Goal: Task Accomplishment & Management: Manage account settings

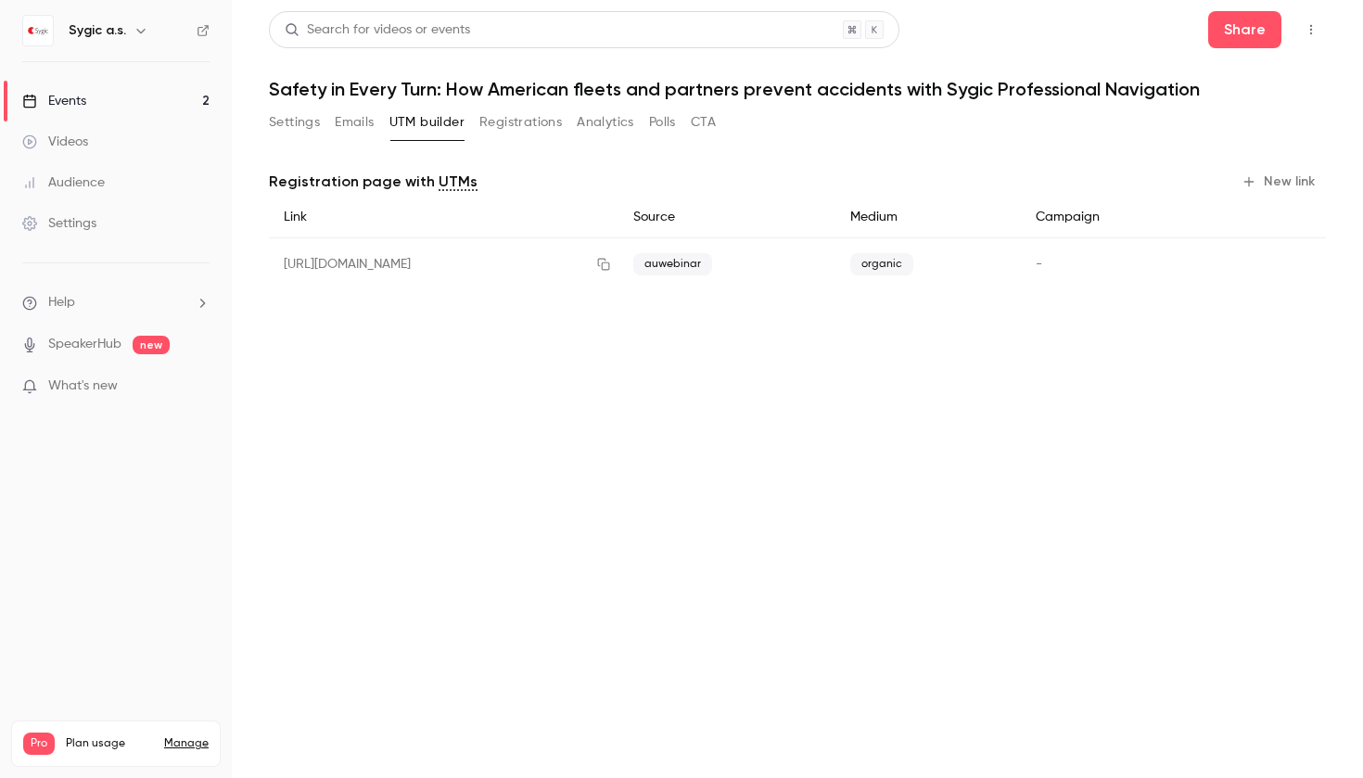
click at [294, 126] on button "Settings" at bounding box center [294, 123] width 51 height 30
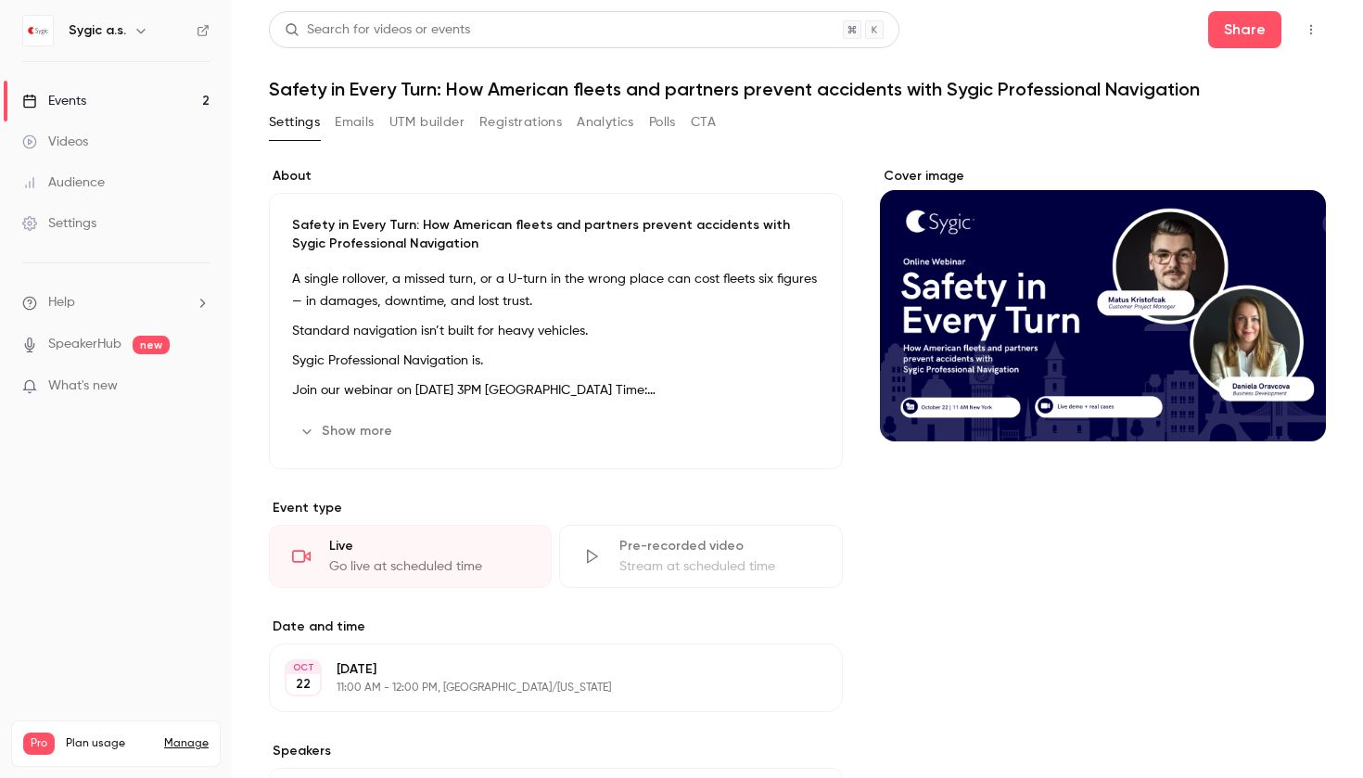
click at [86, 108] on div "Events" at bounding box center [54, 101] width 64 height 19
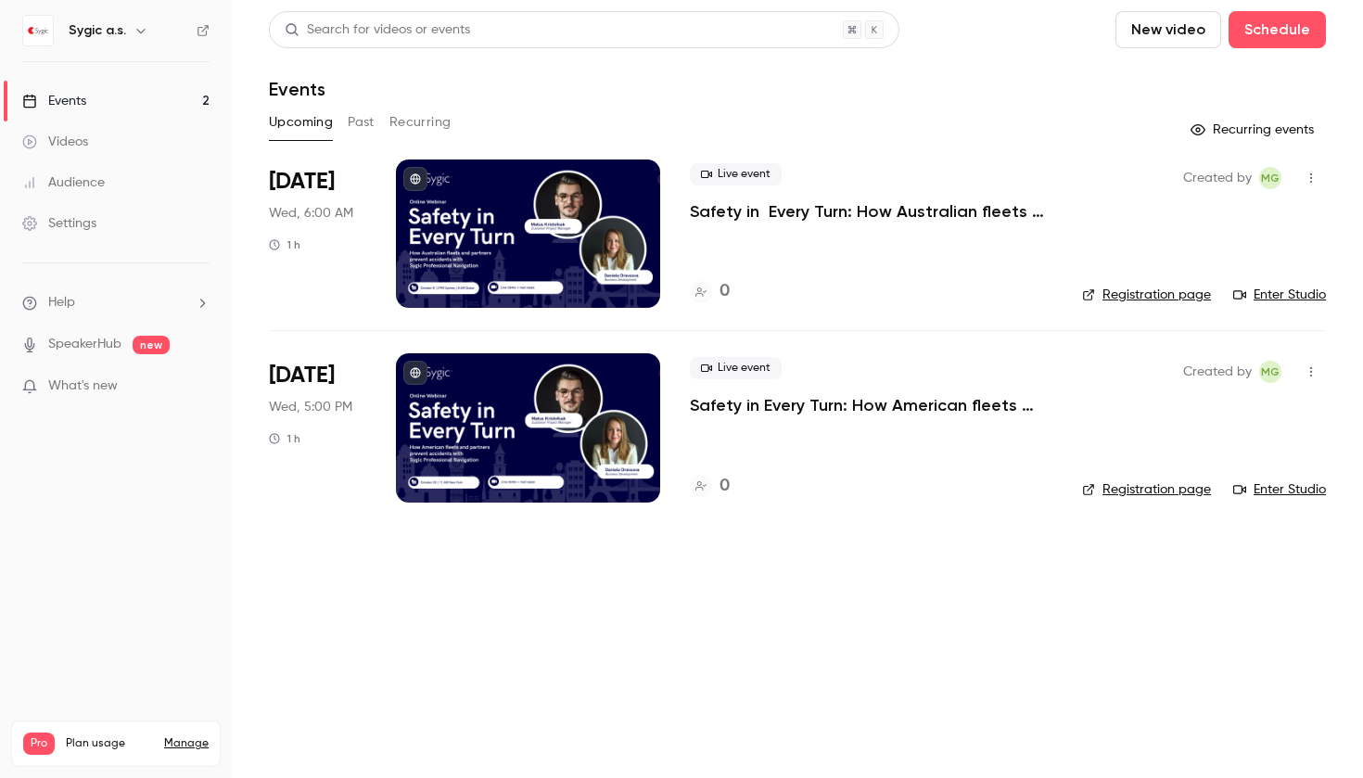
click at [708, 212] on p "Safety in Every Turn: How Australian fleets and partners prevent accidents with…" at bounding box center [871, 211] width 363 height 22
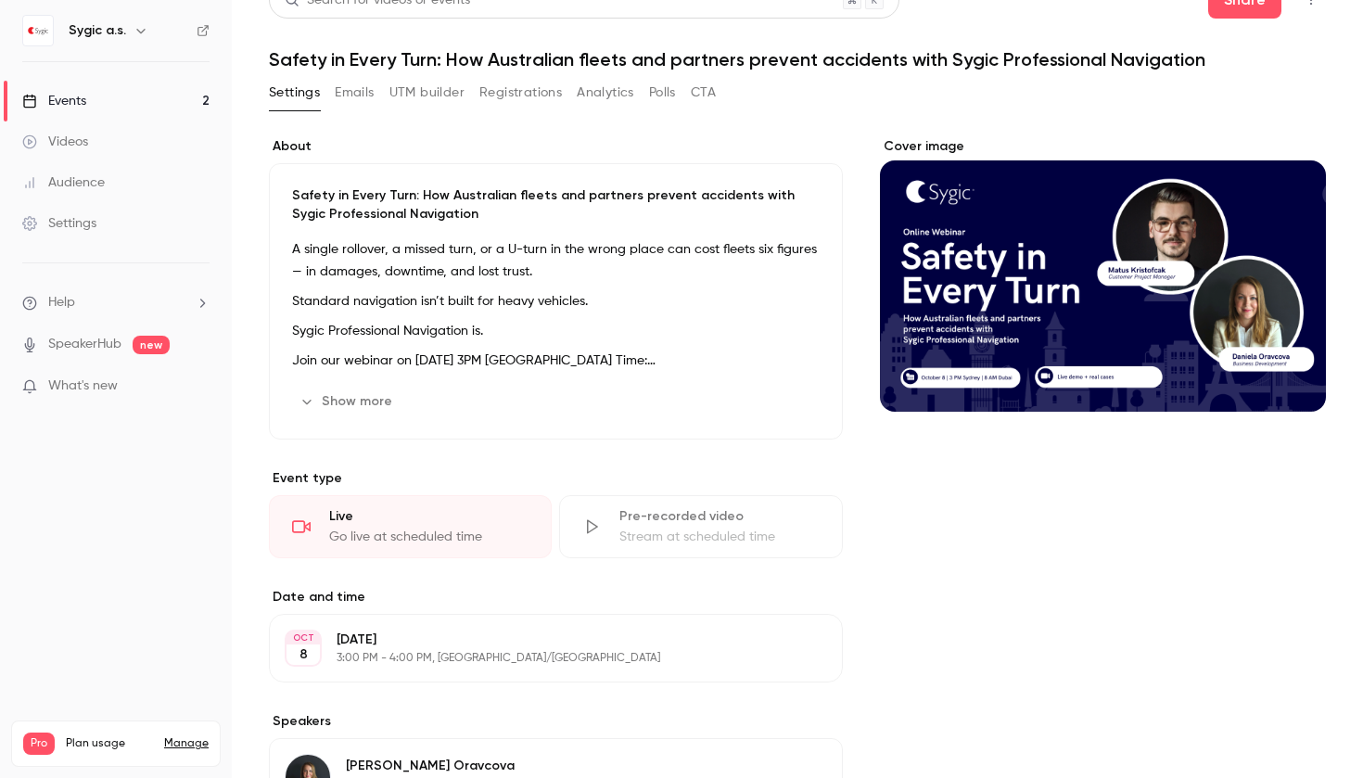
scroll to position [32, 0]
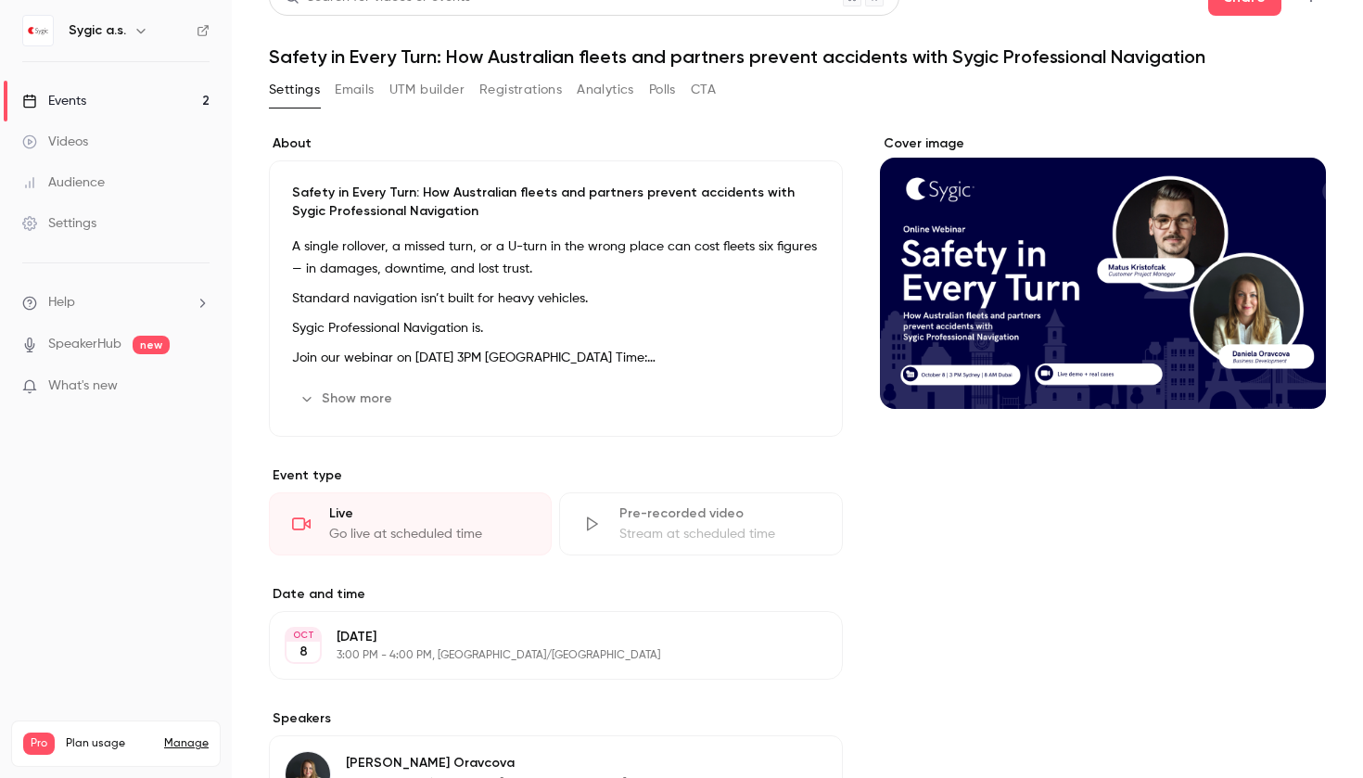
click at [352, 407] on button "Show more" at bounding box center [347, 399] width 111 height 30
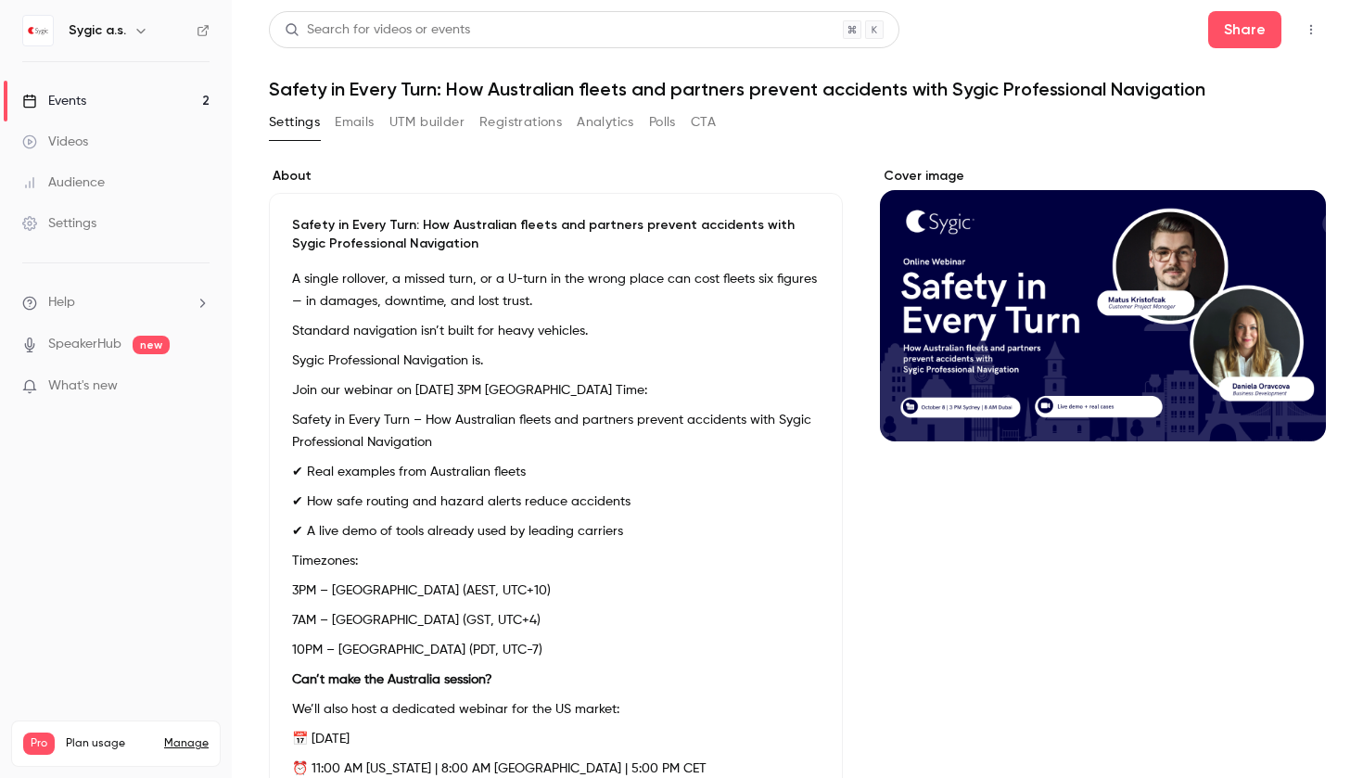
scroll to position [0, 0]
click at [367, 114] on button "Emails" at bounding box center [354, 123] width 39 height 30
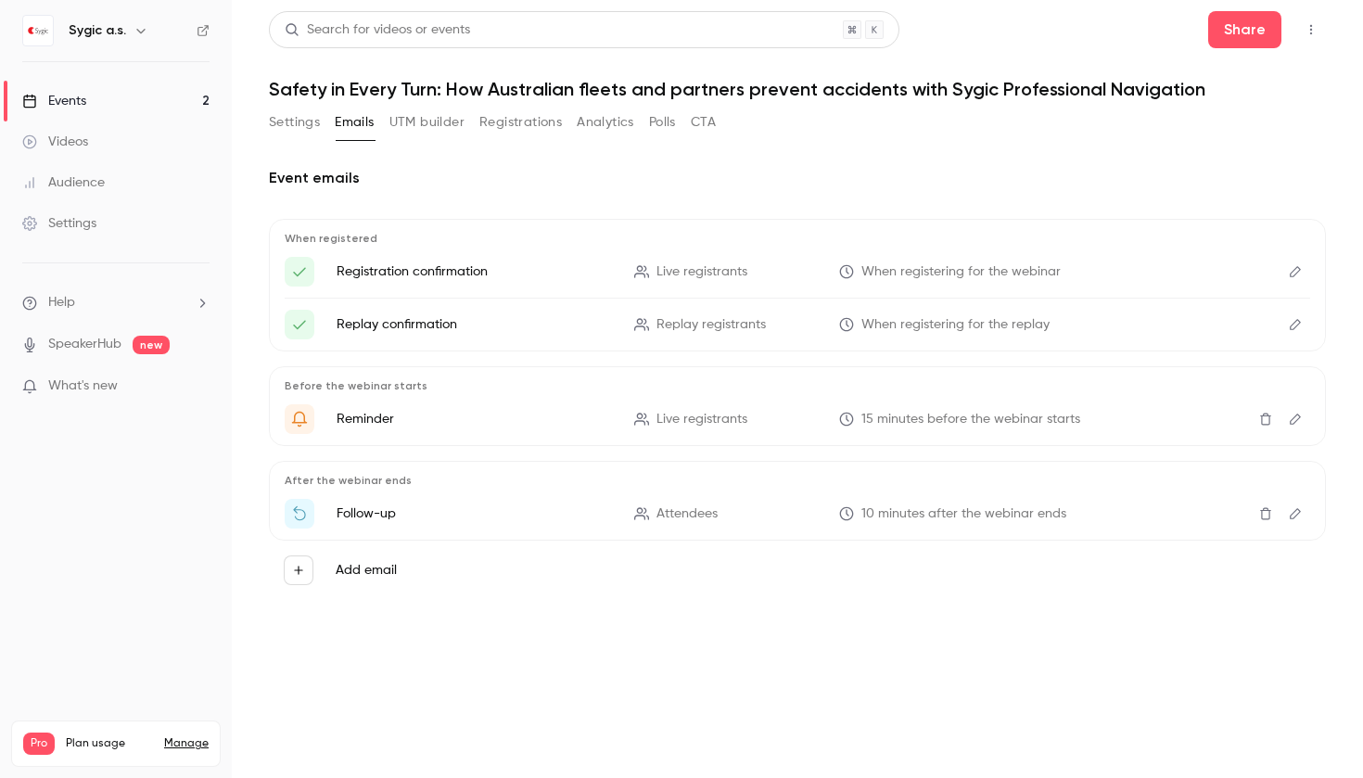
click at [1294, 278] on button "Edit" at bounding box center [1296, 272] width 30 height 30
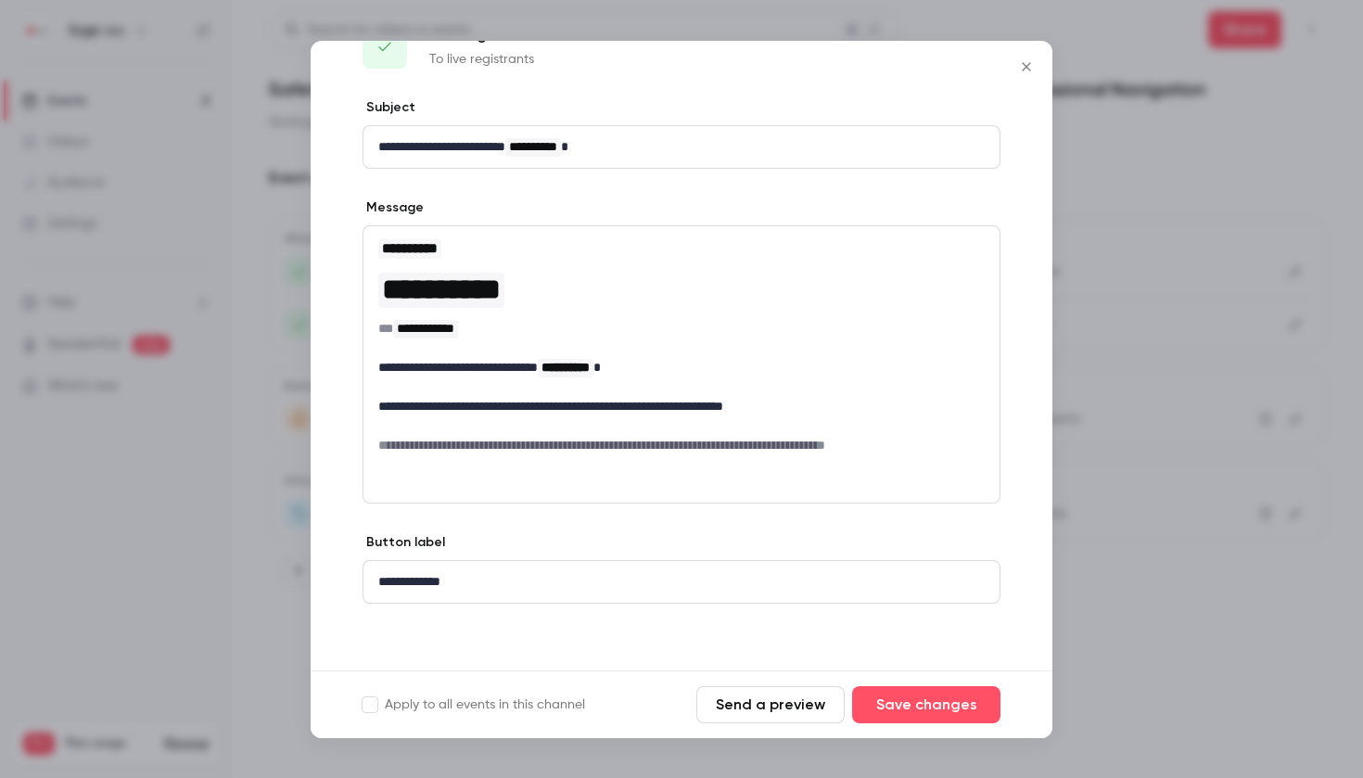
scroll to position [54, 0]
click at [1016, 65] on icon "Close" at bounding box center [1026, 66] width 22 height 15
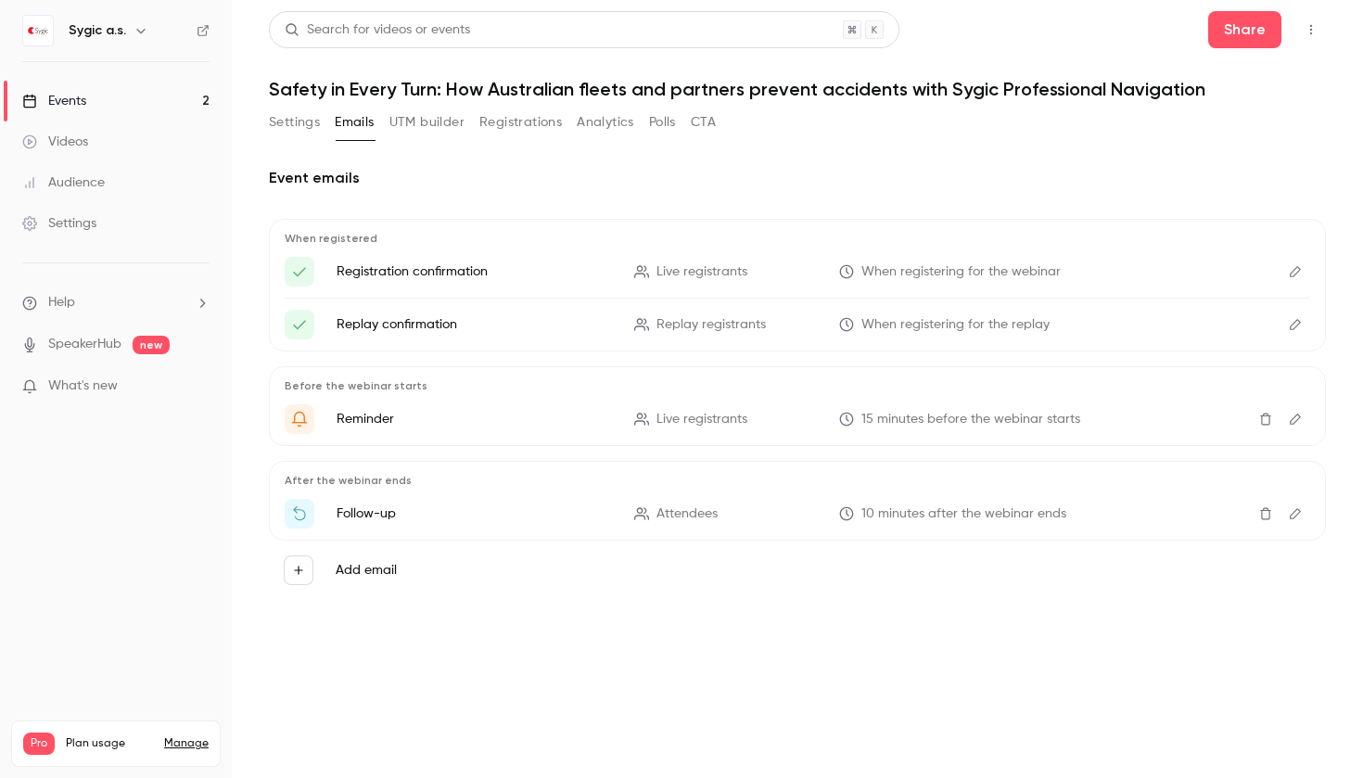
click at [1293, 326] on icon "Edit" at bounding box center [1295, 324] width 15 height 13
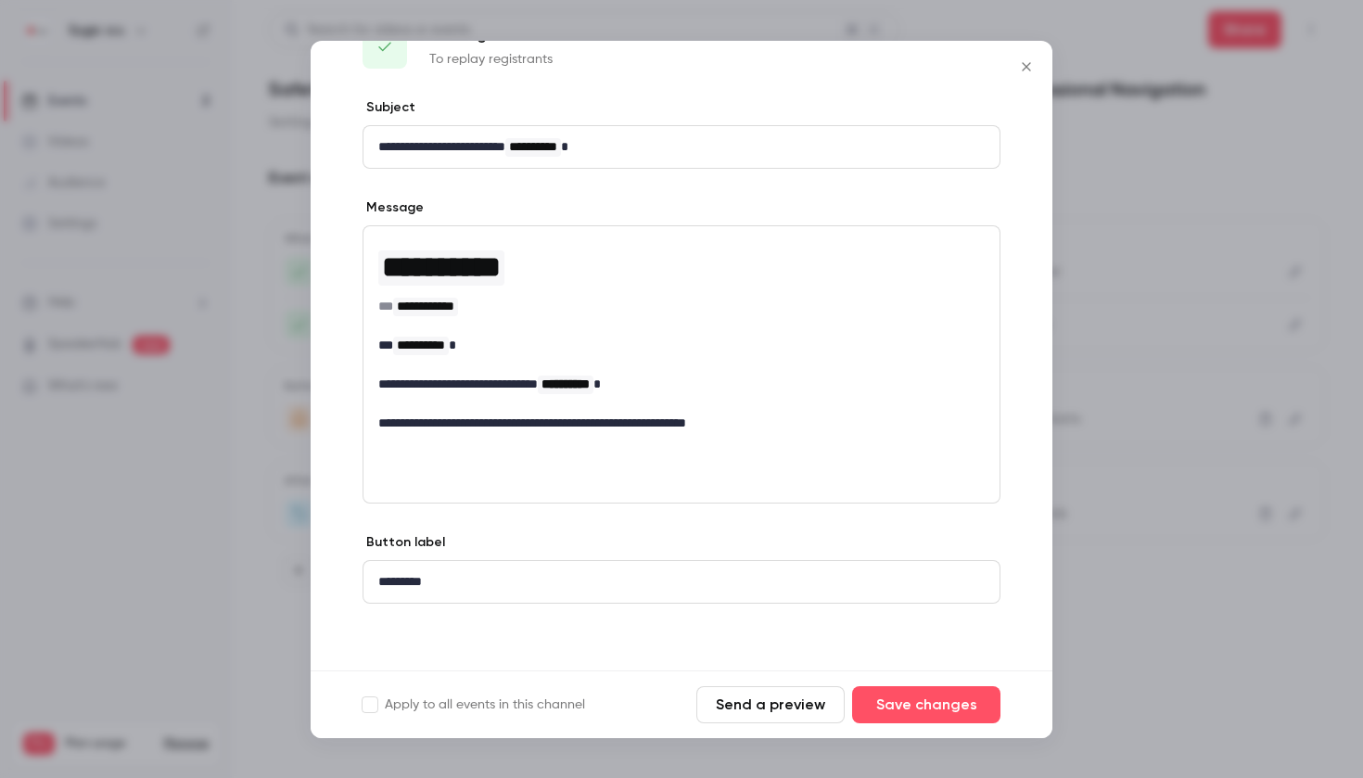
click at [1314, 300] on div at bounding box center [681, 389] width 1363 height 778
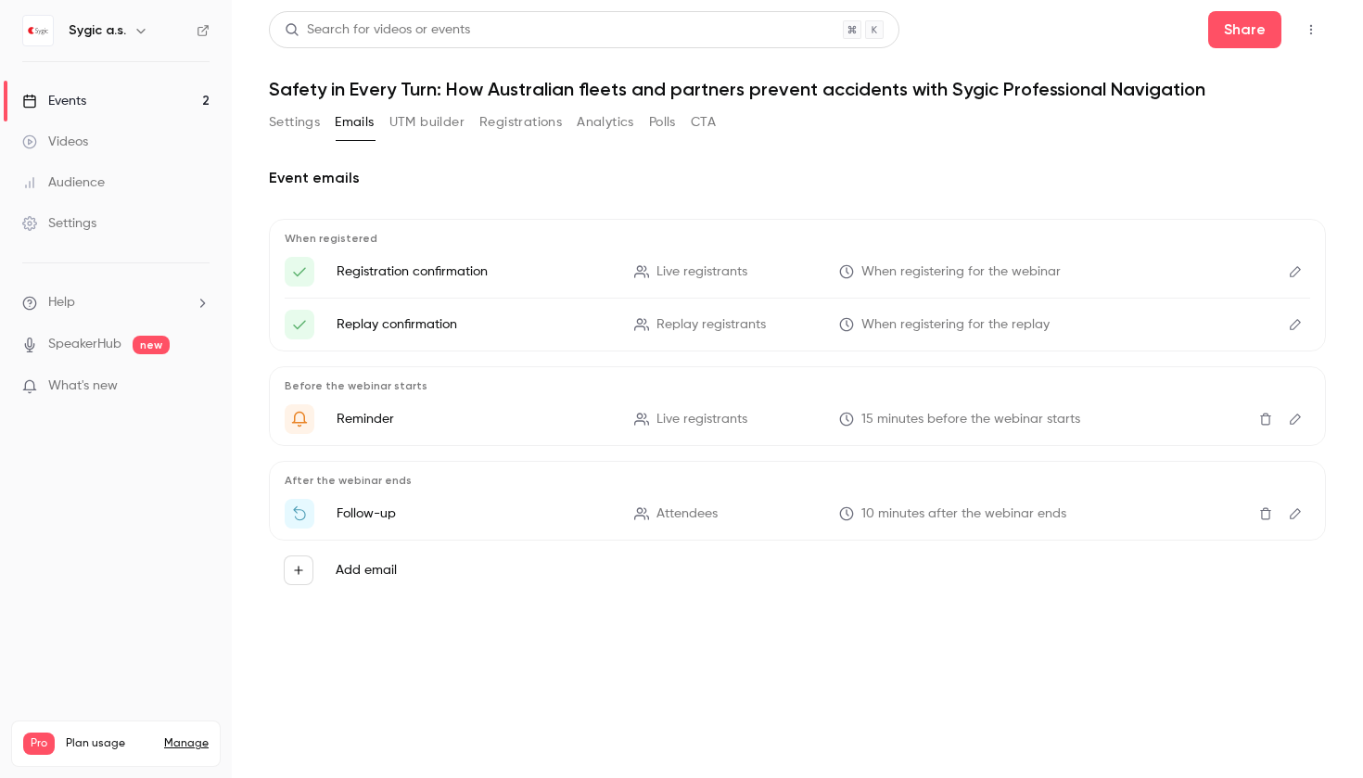
scroll to position [0, 0]
click at [79, 223] on div "Settings" at bounding box center [59, 223] width 74 height 19
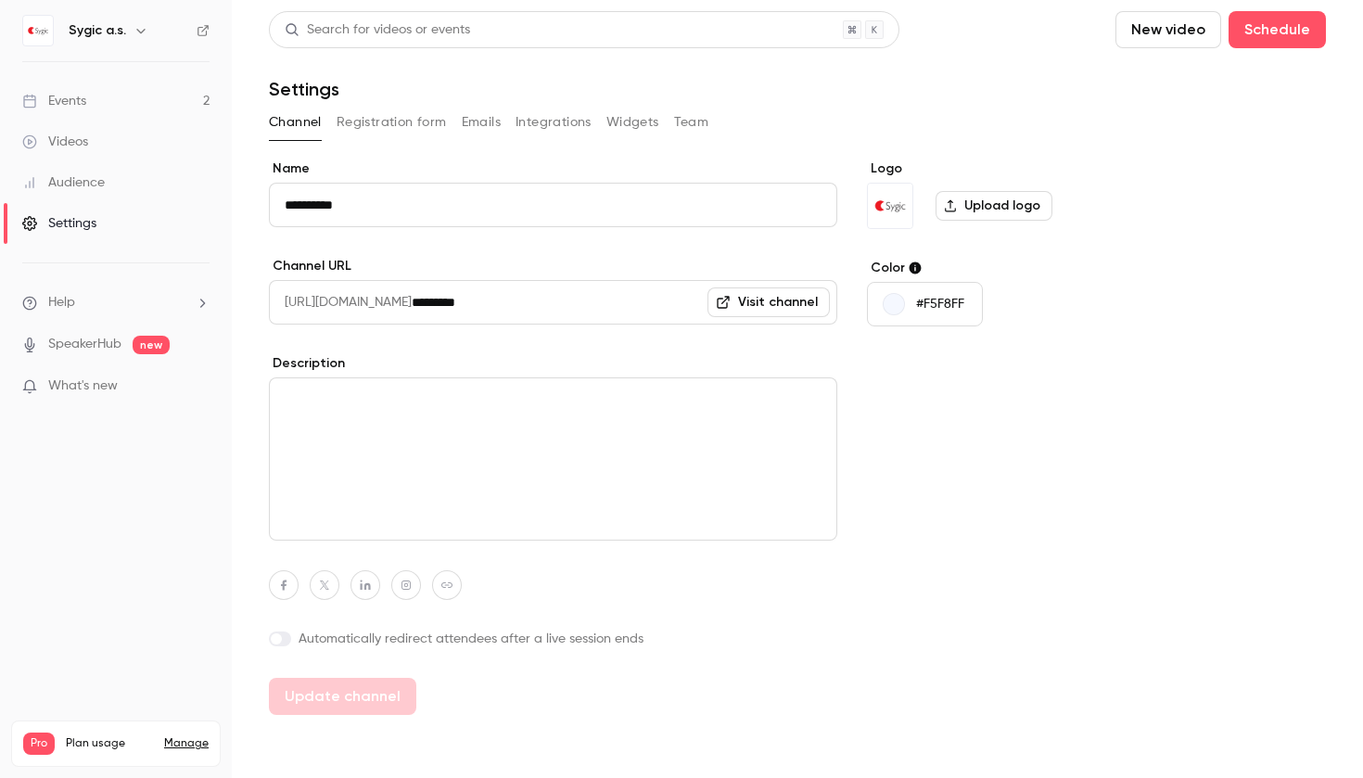
click at [484, 131] on button "Emails" at bounding box center [481, 123] width 39 height 30
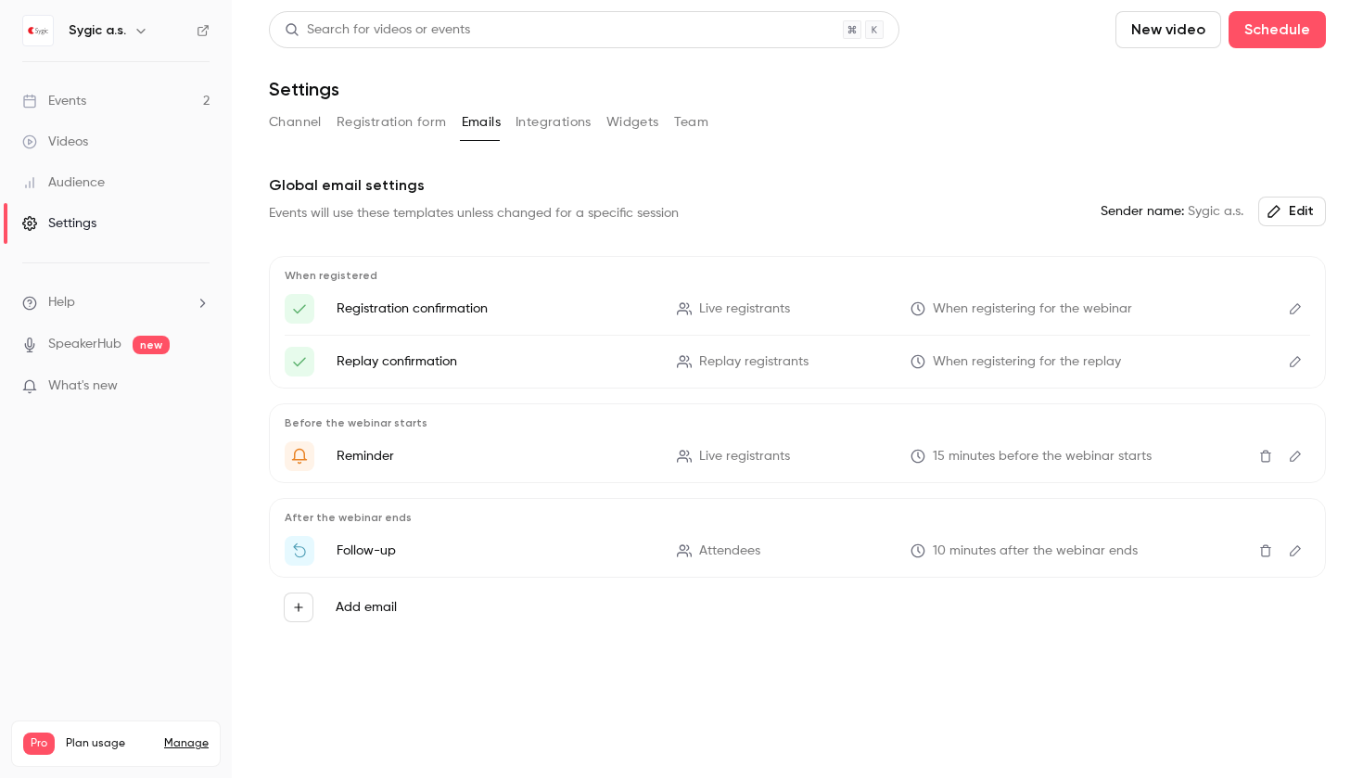
click at [62, 106] on div "Events" at bounding box center [54, 101] width 64 height 19
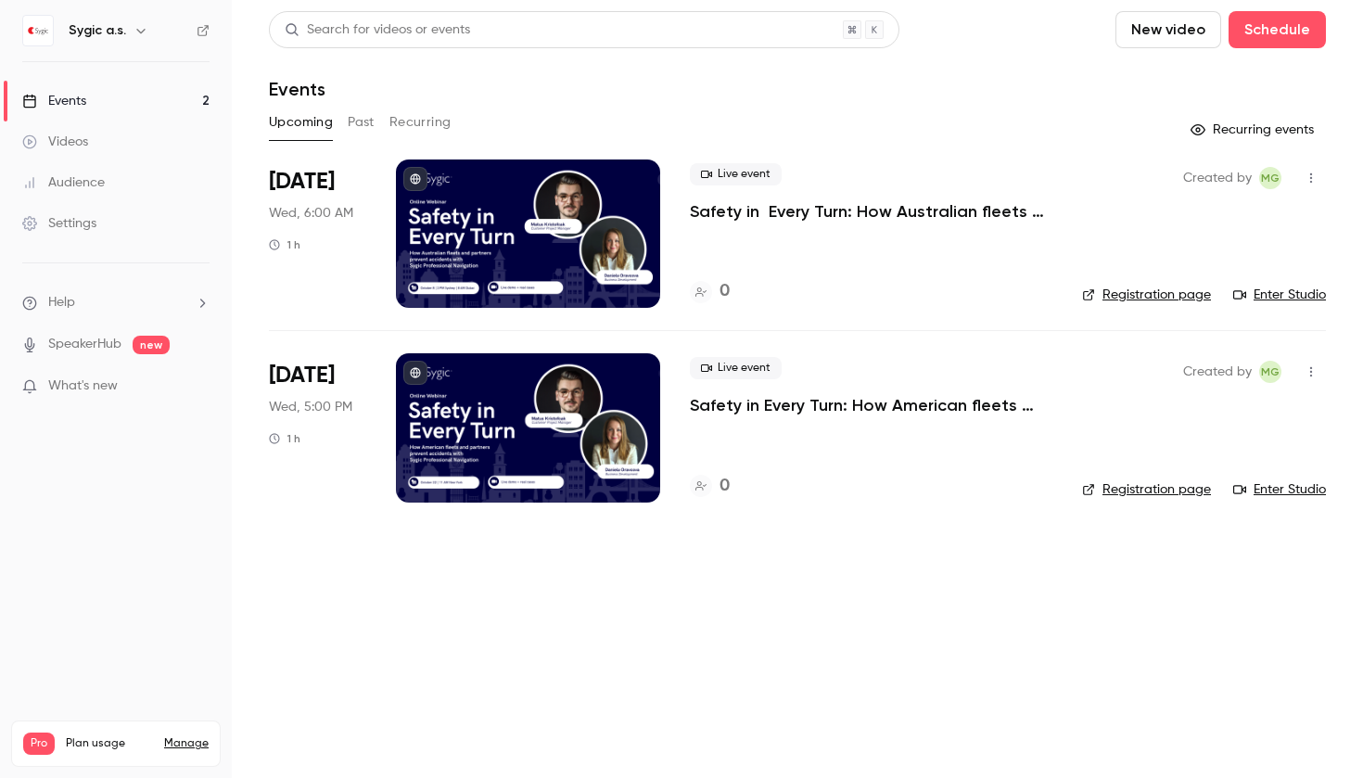
click at [874, 414] on p "Safety in Every Turn: How American fleets and partners prevent accidents with S…" at bounding box center [871, 405] width 363 height 22
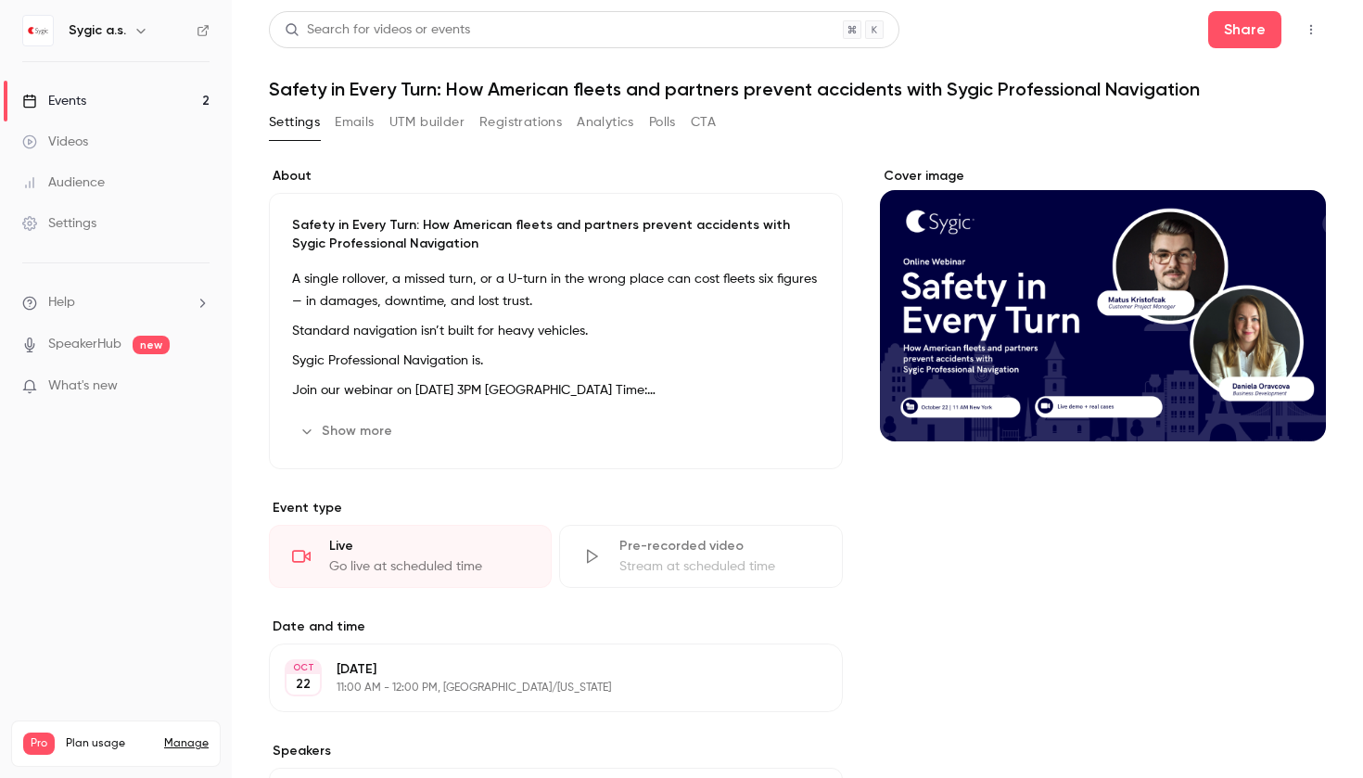
click at [363, 116] on button "Emails" at bounding box center [354, 123] width 39 height 30
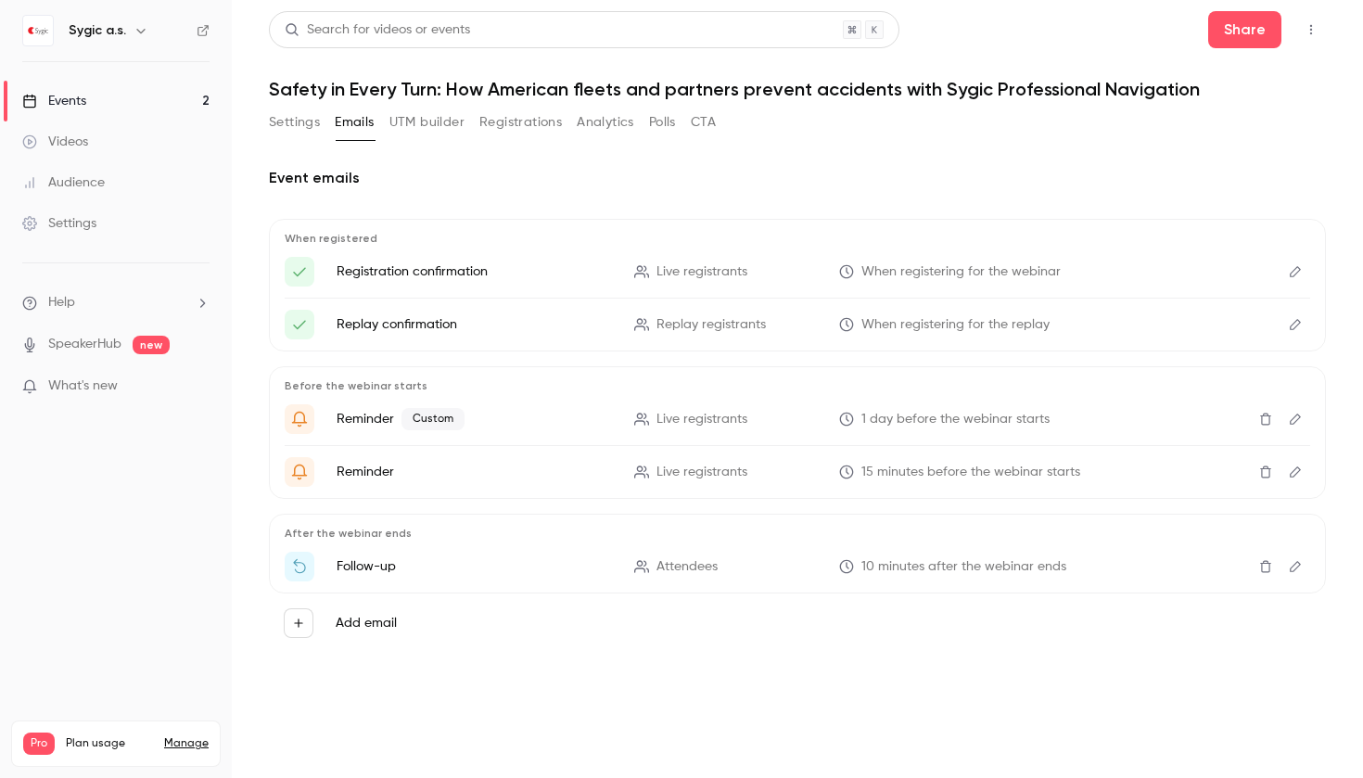
click at [1305, 414] on button "Edit" at bounding box center [1296, 419] width 30 height 30
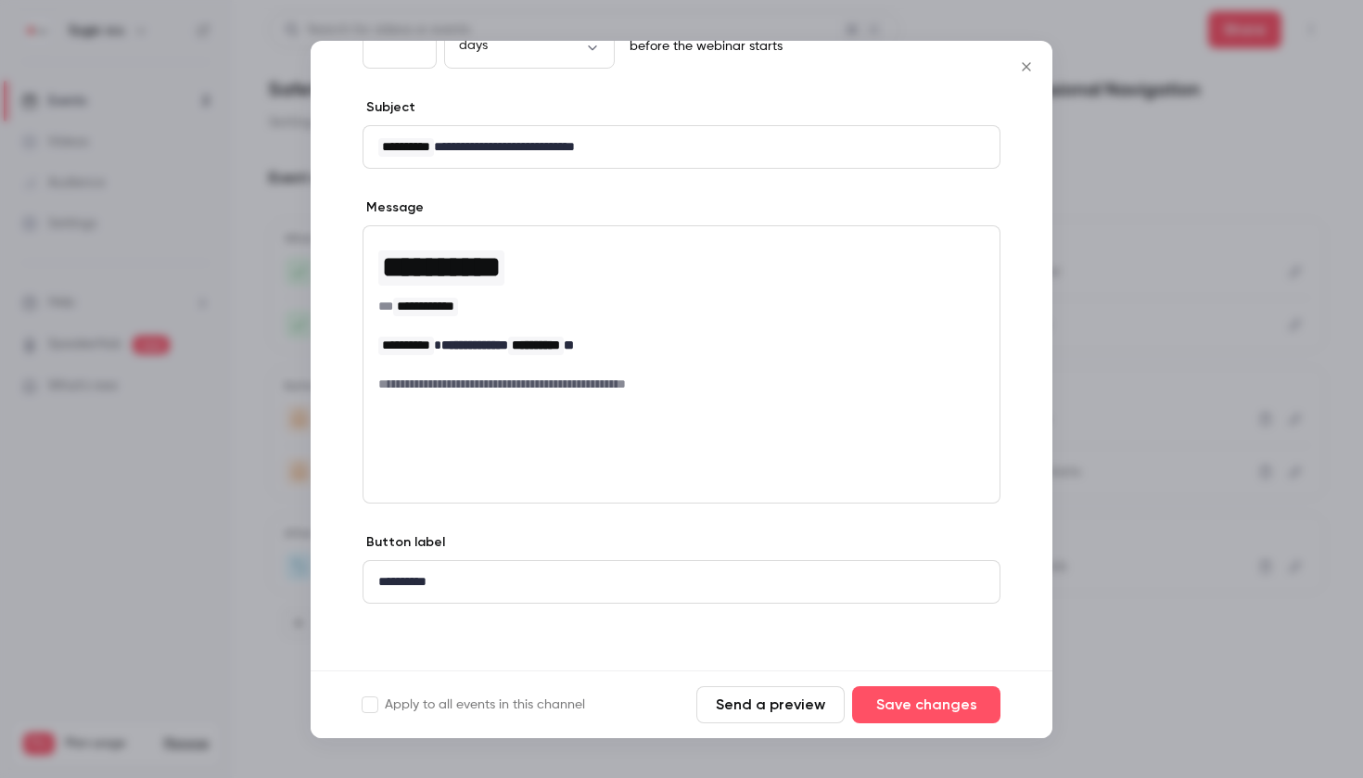
scroll to position [151, 0]
click at [504, 695] on label "Apply to all events in this channel" at bounding box center [474, 704] width 223 height 19
click at [964, 695] on button "Save changes" at bounding box center [926, 704] width 148 height 37
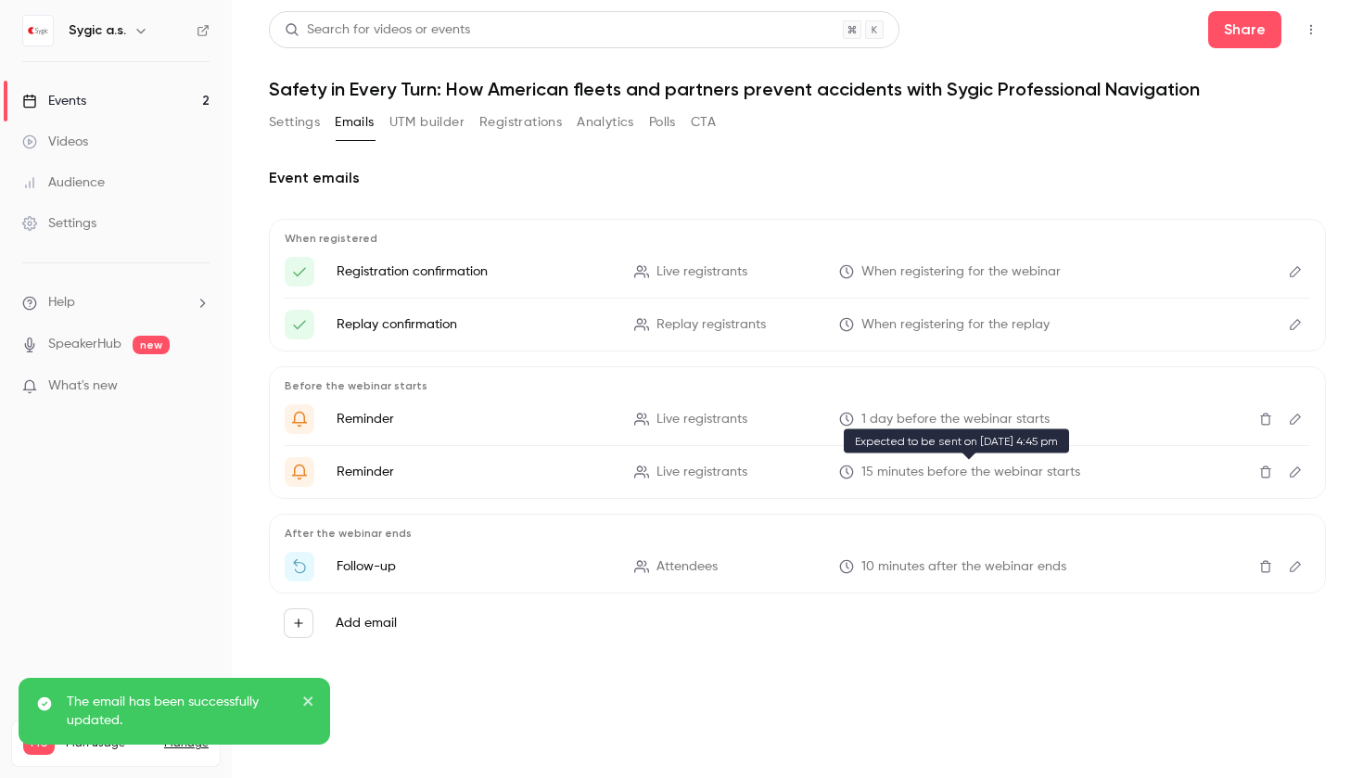
scroll to position [0, 0]
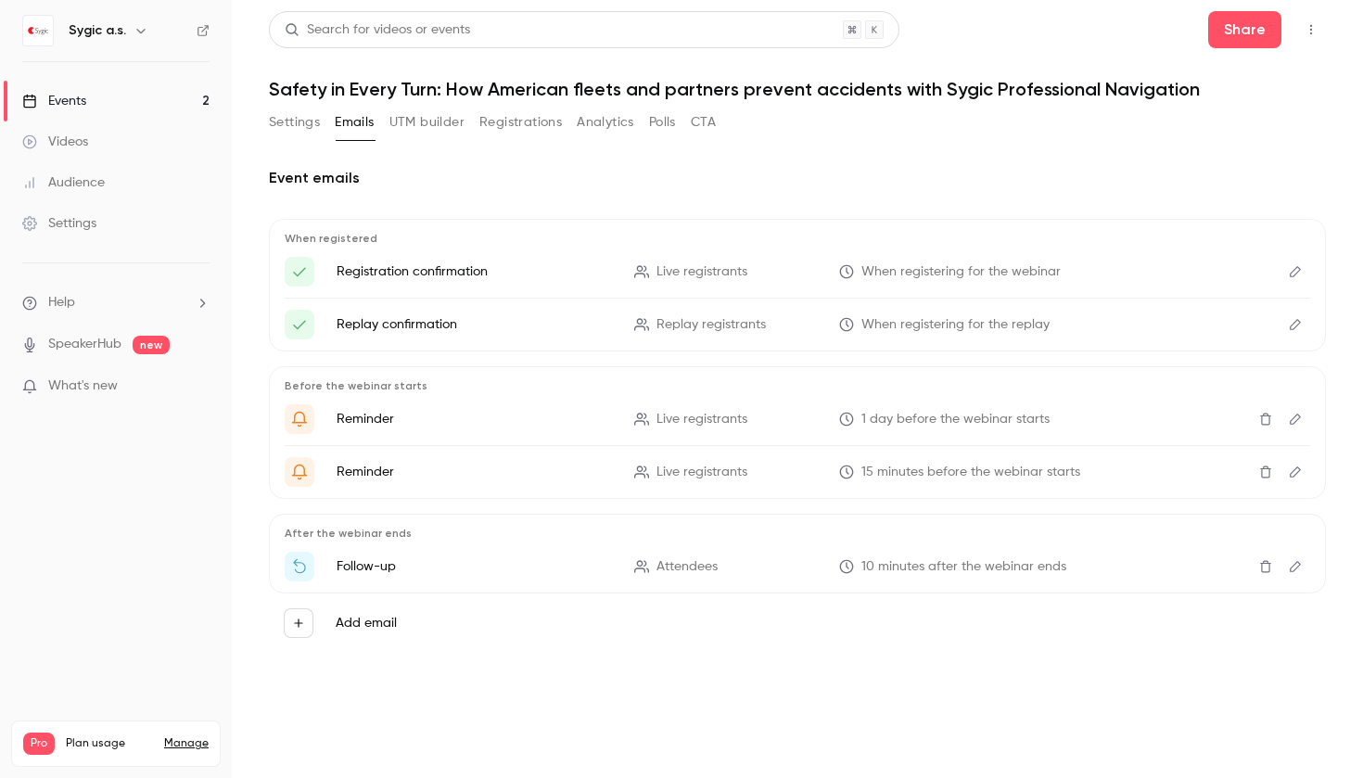
click at [1293, 561] on icon "Edit" at bounding box center [1295, 566] width 15 height 13
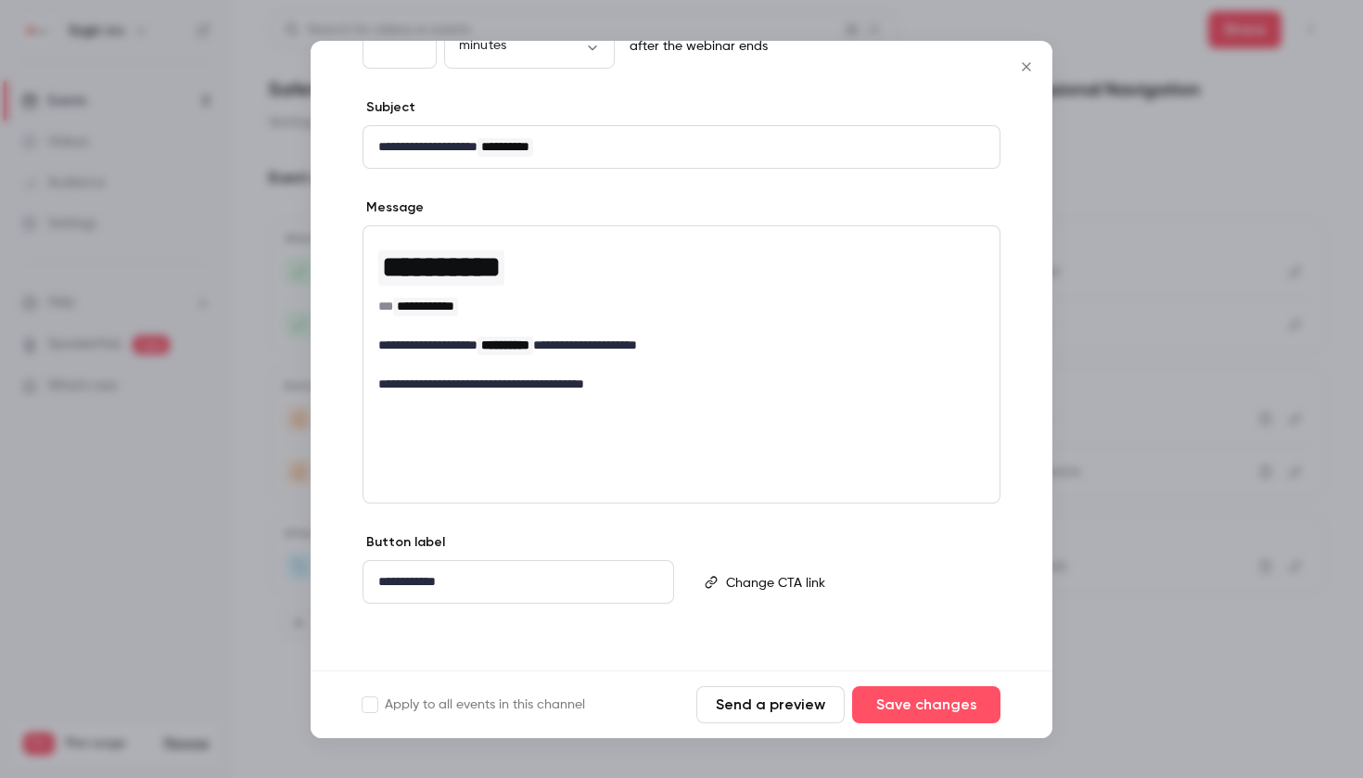
scroll to position [151, 0]
click at [684, 393] on p "**********" at bounding box center [681, 384] width 606 height 19
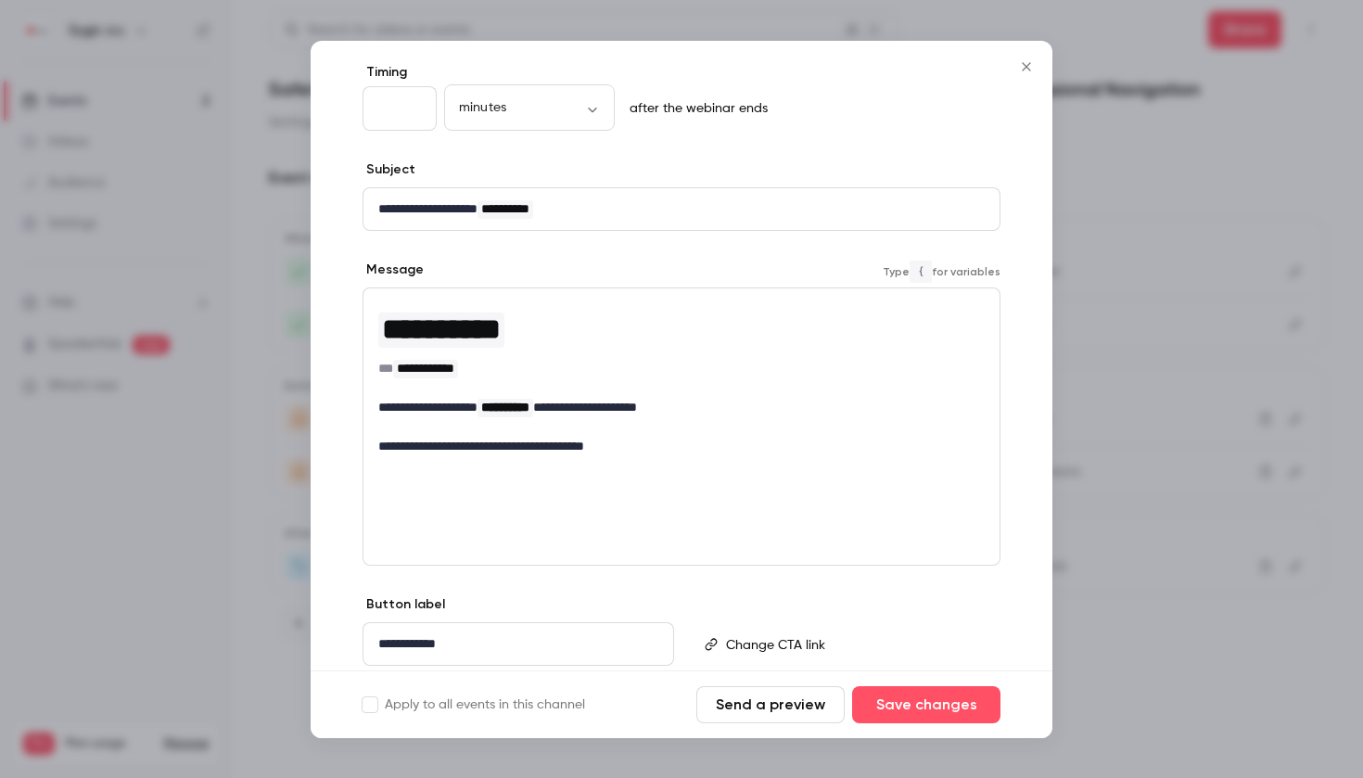
click at [1027, 60] on icon "Close" at bounding box center [1026, 66] width 22 height 15
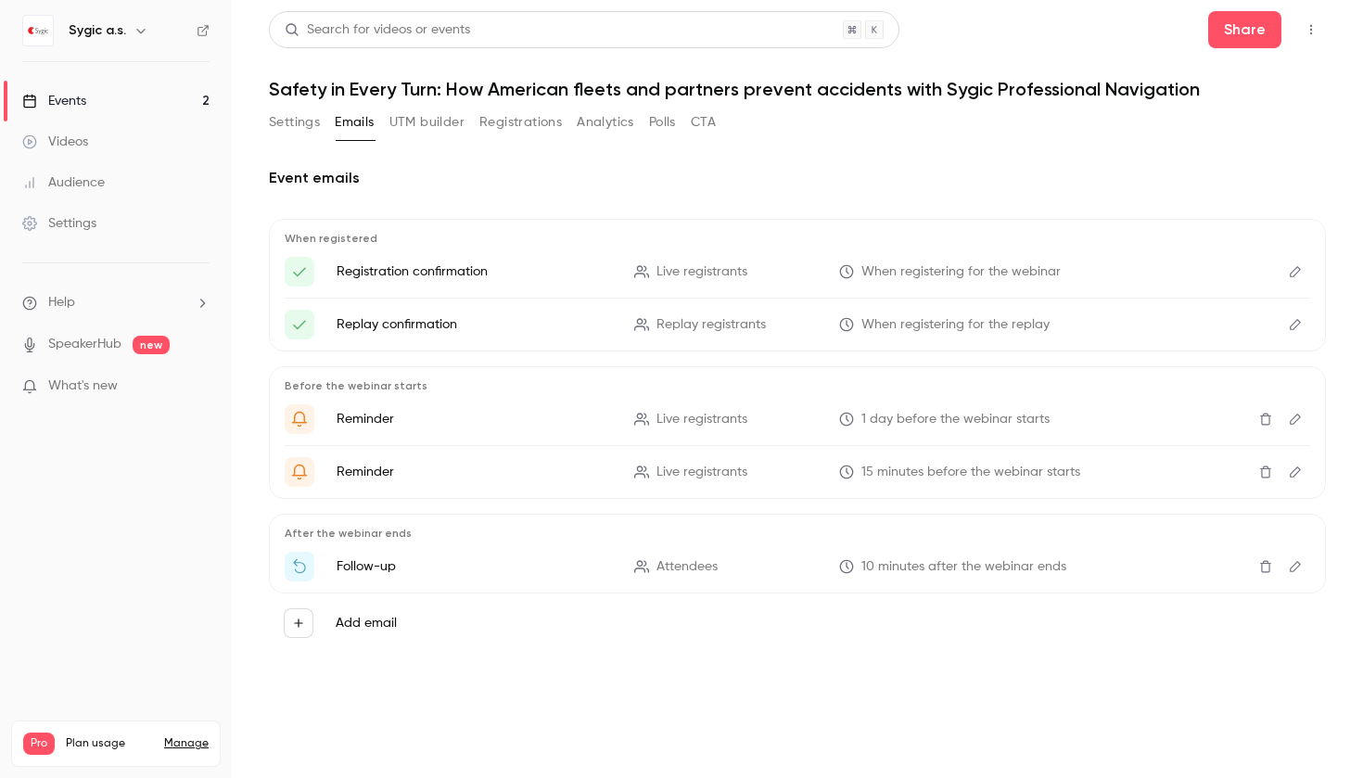
click at [120, 96] on link "Events 2" at bounding box center [116, 101] width 232 height 41
